Goal: Find specific page/section: Find specific page/section

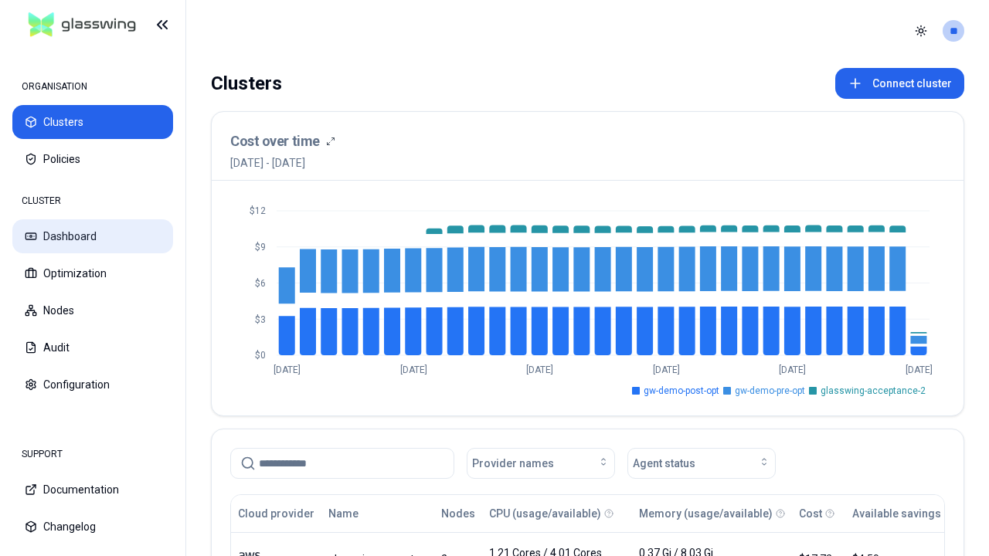
click at [93, 236] on button "Dashboard" at bounding box center [92, 236] width 161 height 34
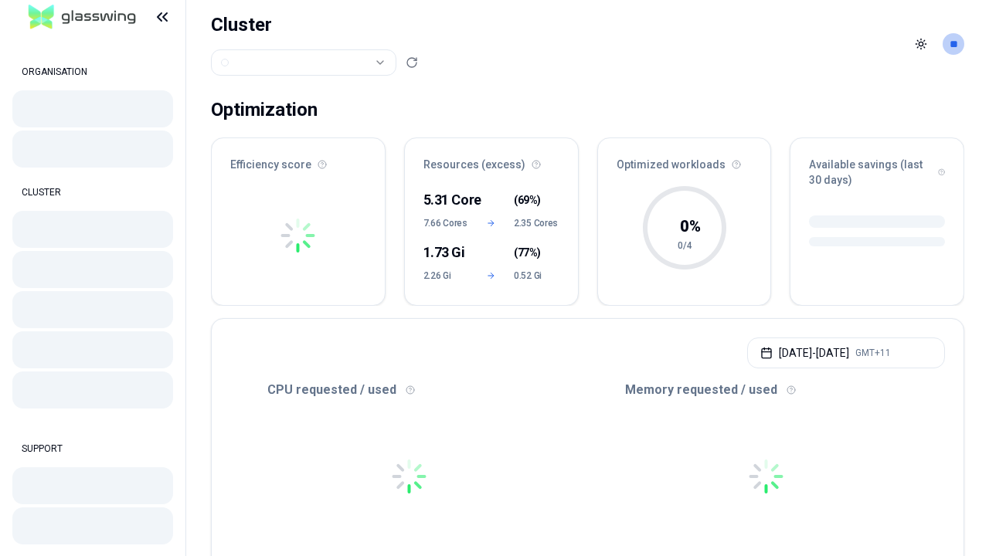
scroll to position [487, 0]
